Goal: Task Accomplishment & Management: Manage account settings

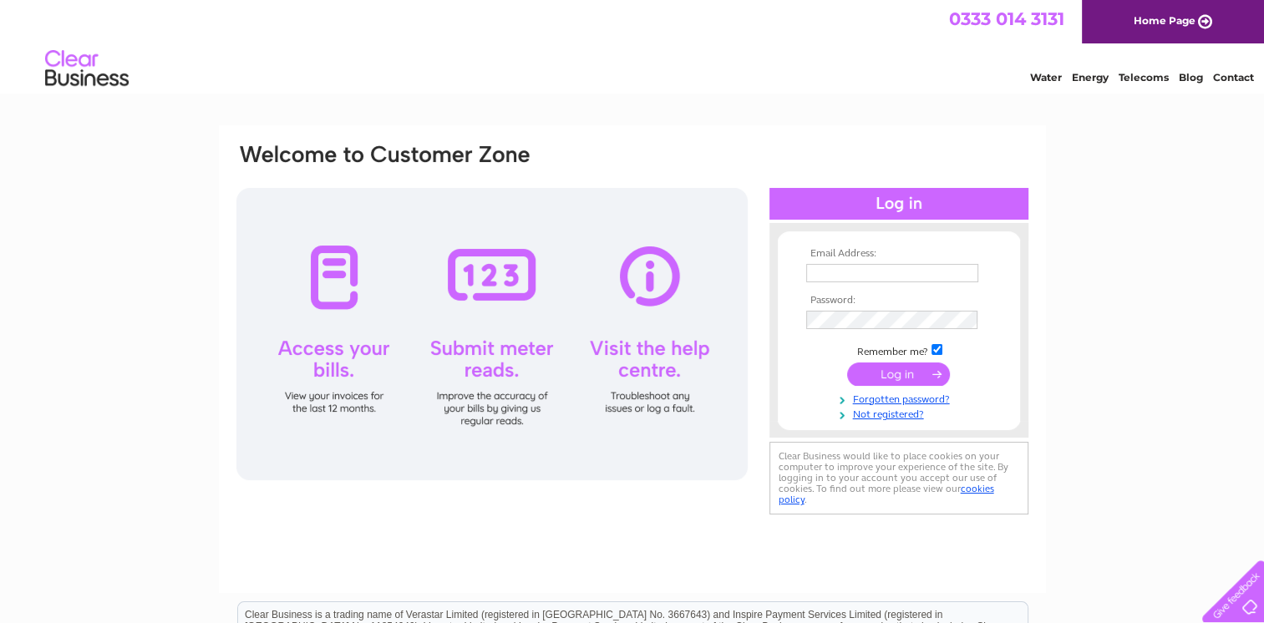
type input "garry@clarktracks.com"
click at [898, 375] on input "submit" at bounding box center [898, 374] width 103 height 23
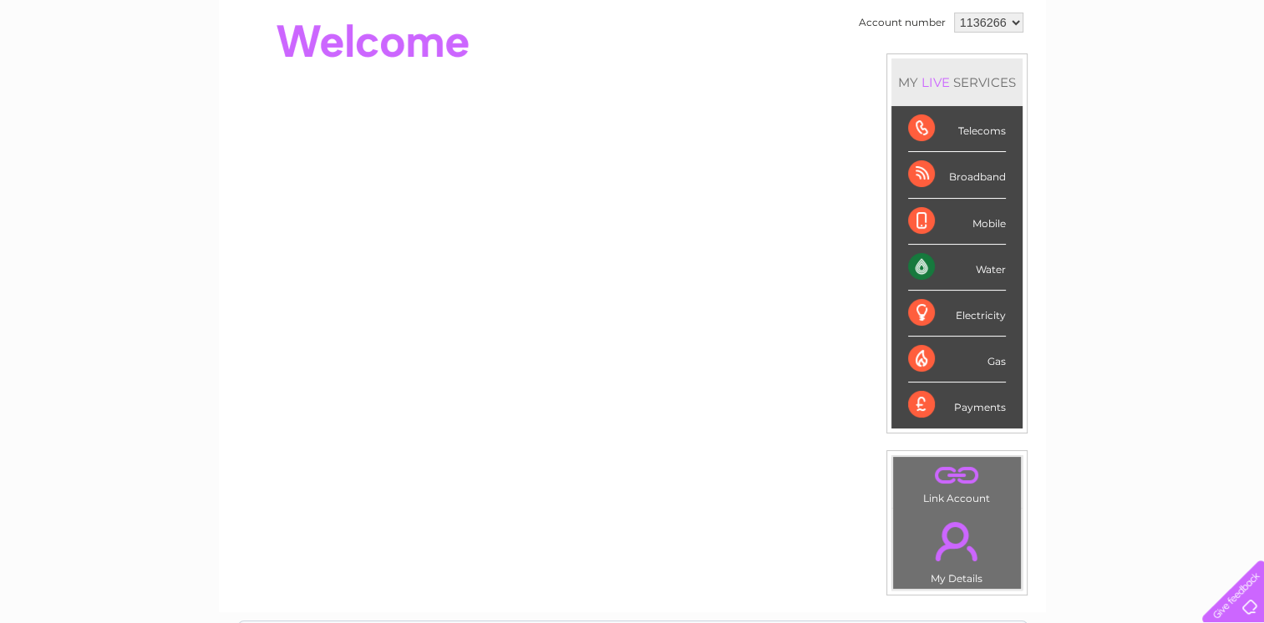
scroll to position [334, 0]
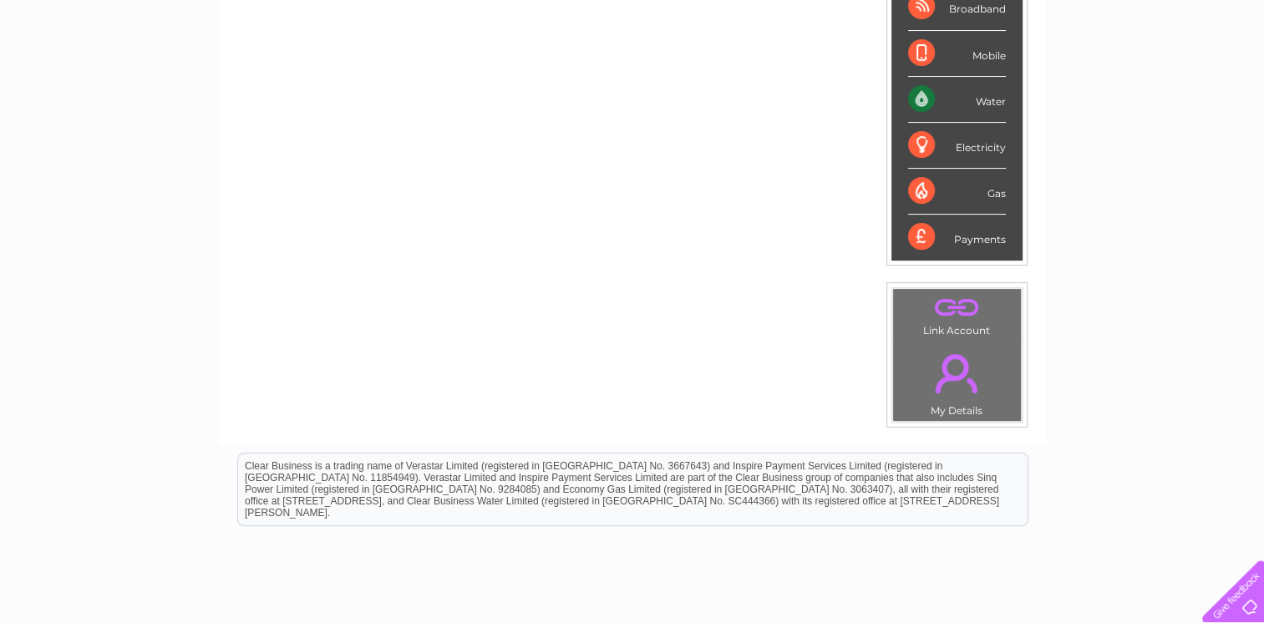
click at [989, 94] on div "Water" at bounding box center [957, 100] width 98 height 46
click at [926, 97] on div "Water" at bounding box center [957, 100] width 98 height 46
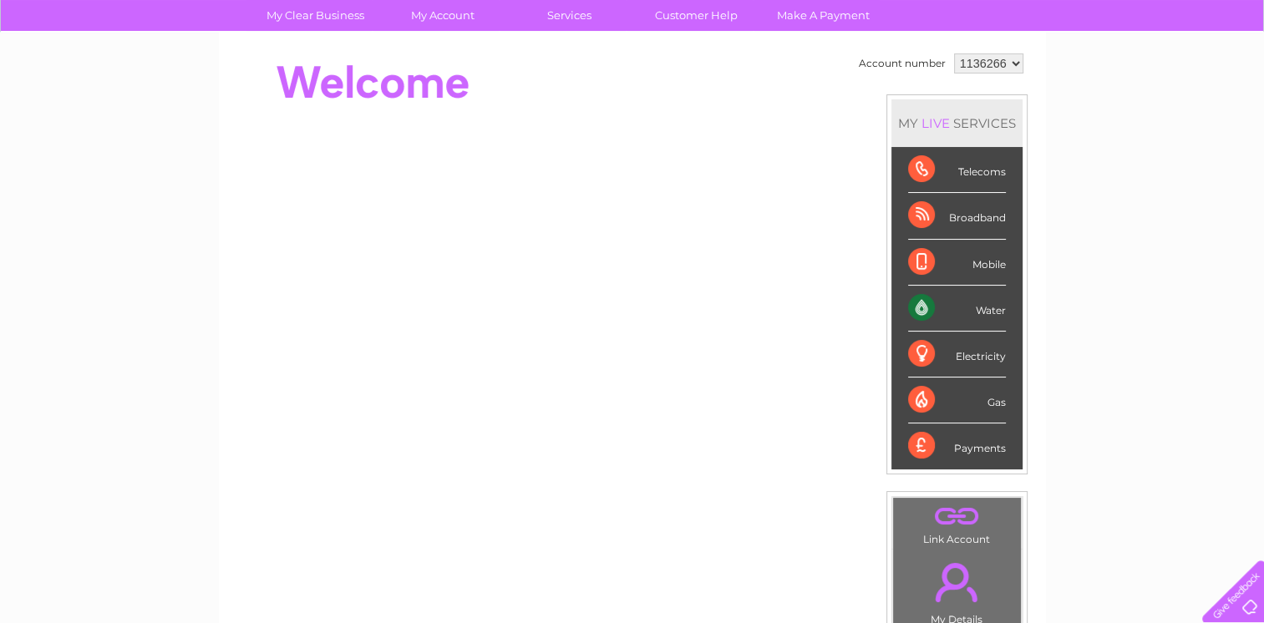
scroll to position [0, 0]
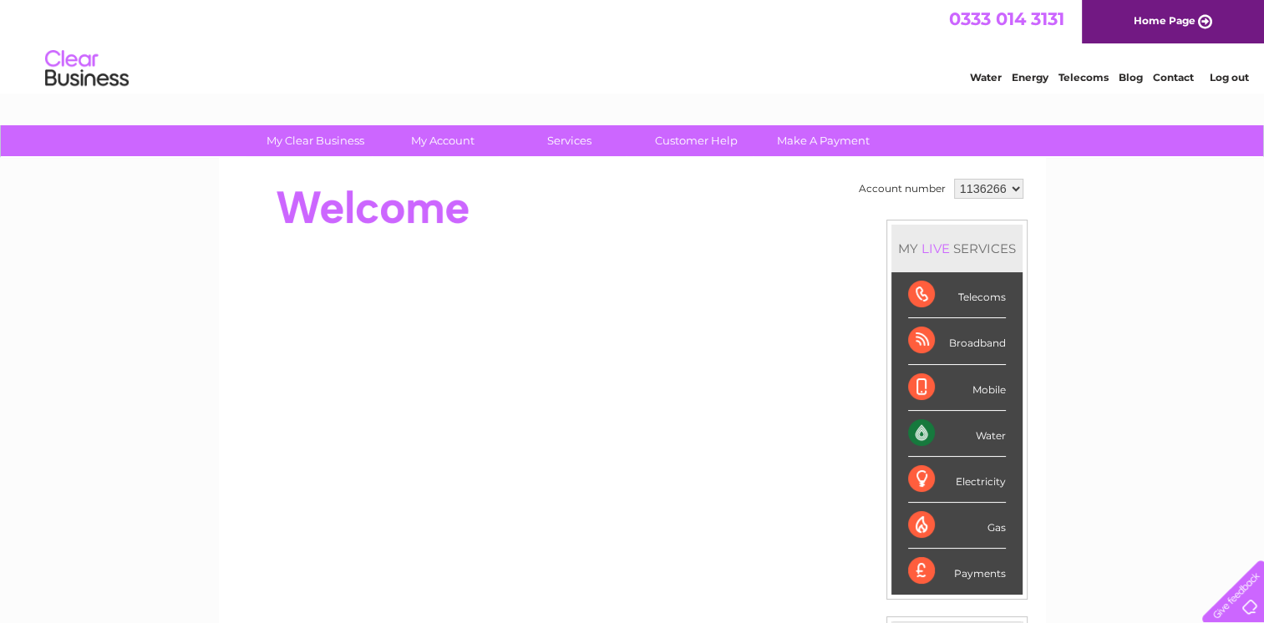
click at [922, 429] on div "Water" at bounding box center [957, 434] width 98 height 46
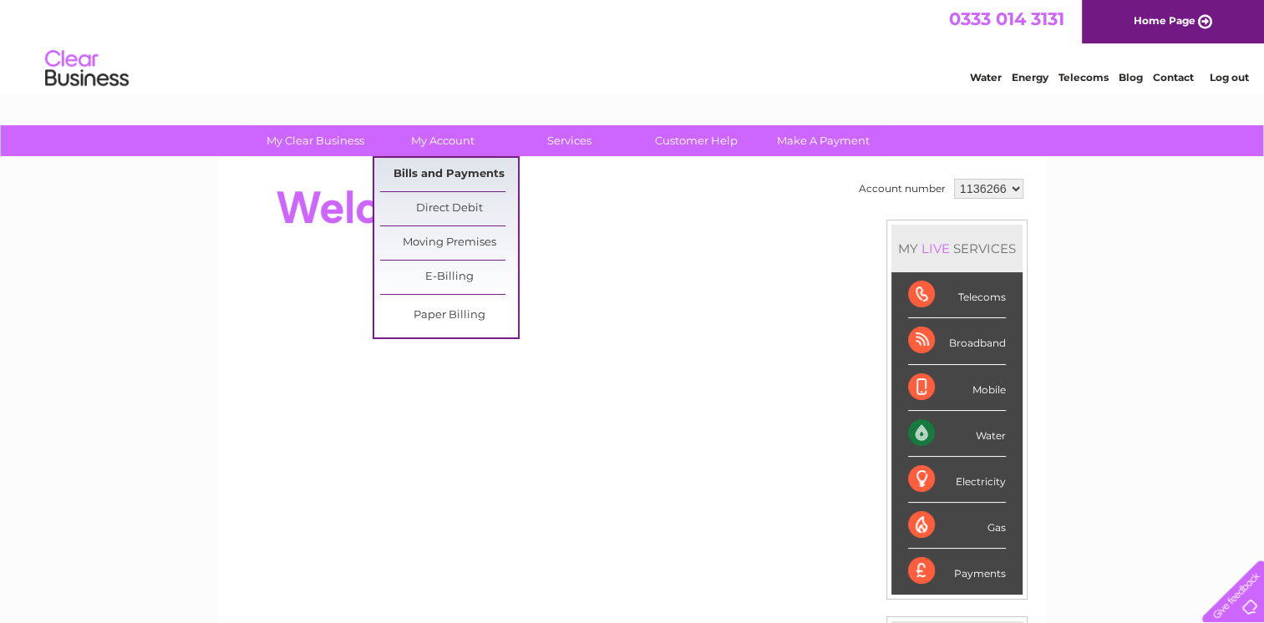
click at [429, 169] on link "Bills and Payments" at bounding box center [449, 174] width 138 height 33
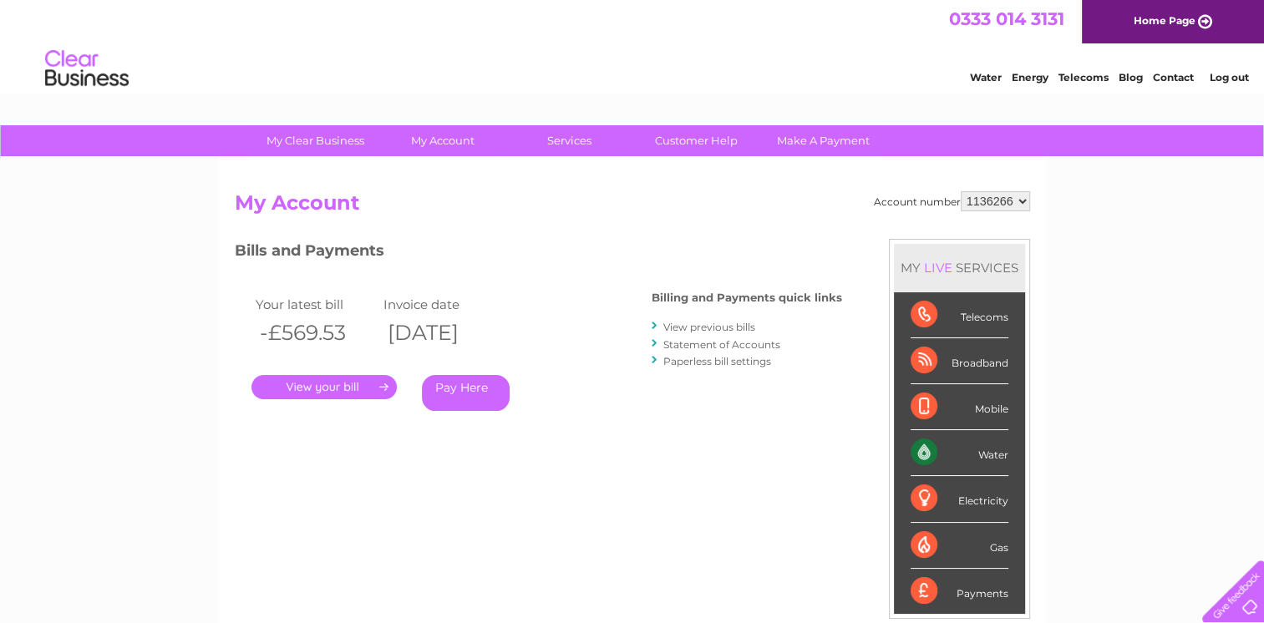
click at [307, 384] on link "." at bounding box center [324, 387] width 145 height 24
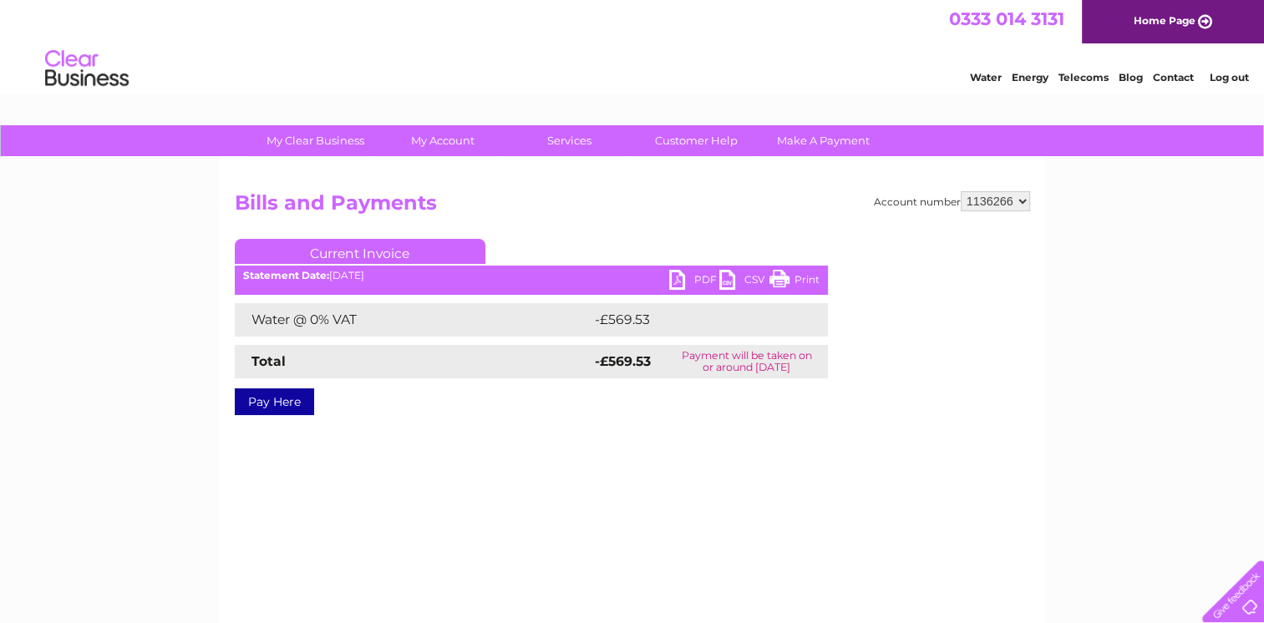
click at [699, 277] on link "PDF" at bounding box center [694, 282] width 50 height 24
click at [1222, 80] on link "Log out" at bounding box center [1228, 77] width 39 height 13
